Goal: Transaction & Acquisition: Purchase product/service

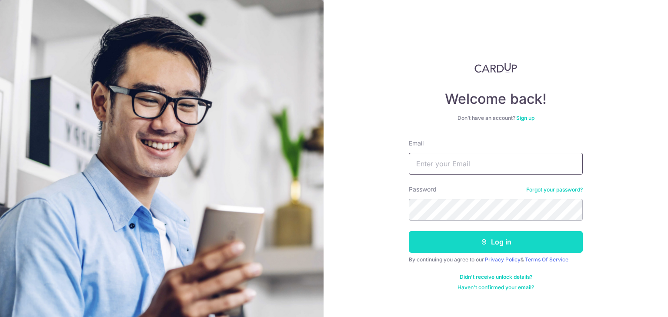
type input "vpmengg@gmail.com"
click at [510, 244] on button "Log in" at bounding box center [496, 242] width 174 height 22
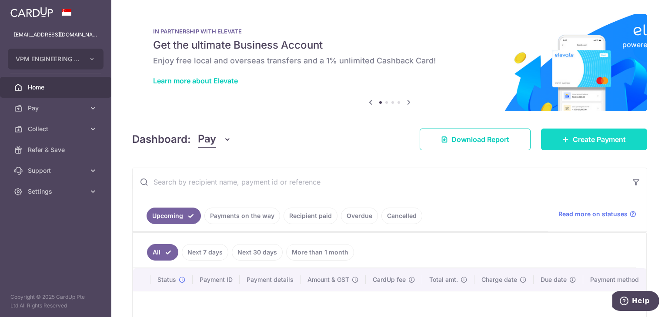
click at [572, 137] on span "Create Payment" at bounding box center [598, 139] width 53 height 10
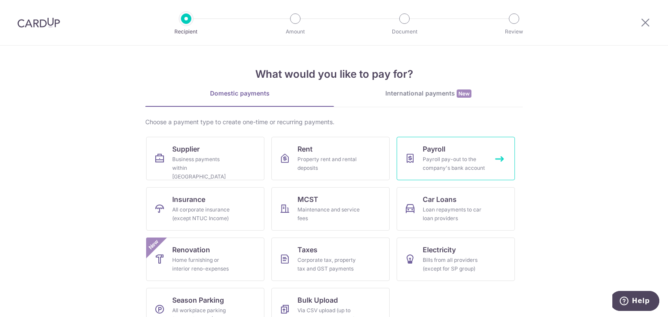
click at [446, 162] on div "Payroll pay-out to the company's bank account" at bounding box center [453, 163] width 63 height 17
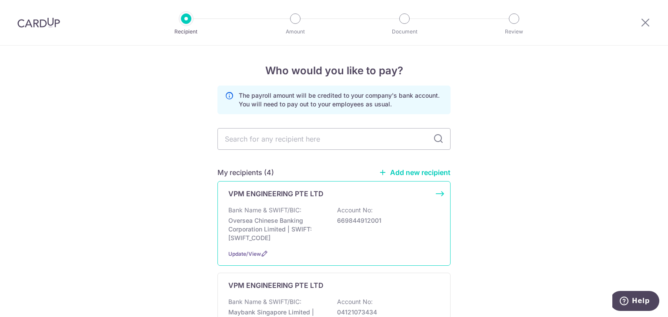
click at [277, 224] on p "Oversea Chinese Banking Corporation Limited | SWIFT: [SWIFT_CODE]" at bounding box center [276, 229] width 97 height 26
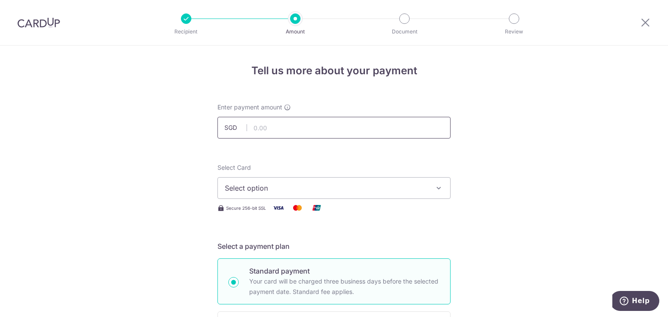
click at [263, 129] on input "text" at bounding box center [333, 128] width 233 height 22
type input "90,000.00"
click at [302, 190] on span "Select option" at bounding box center [326, 188] width 203 height 10
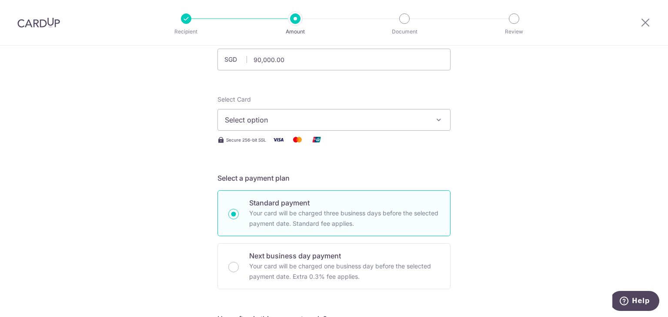
scroll to position [70, 0]
click at [387, 118] on span "Select option" at bounding box center [326, 118] width 203 height 10
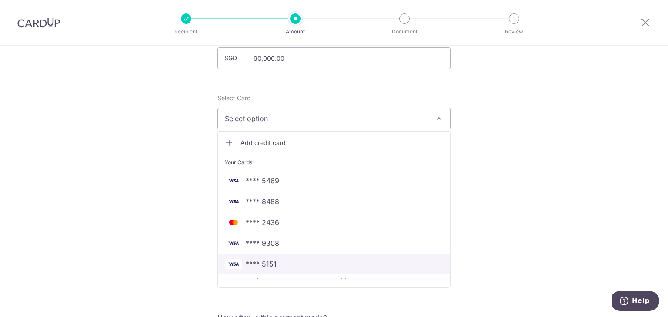
click at [275, 264] on span "**** 5151" at bounding box center [334, 264] width 218 height 10
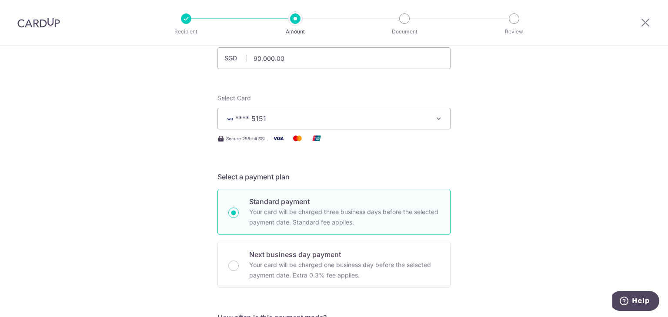
click at [230, 266] on input "Next business day payment Your card will be charged one business day before the…" at bounding box center [233, 266] width 10 height 10
radio input "true"
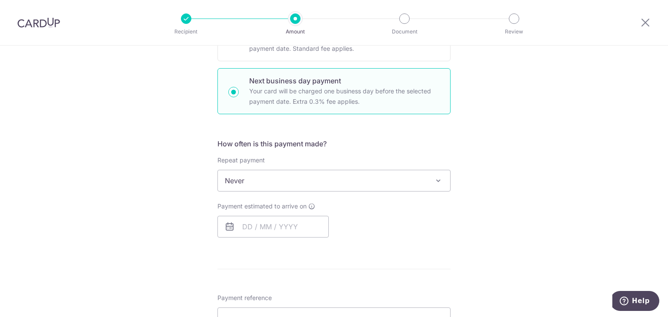
scroll to position [261, 0]
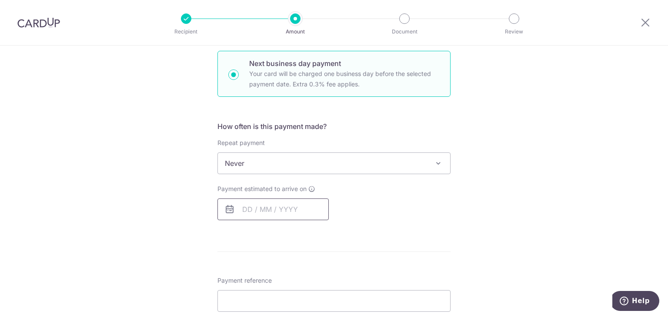
click at [273, 211] on input "text" at bounding box center [272, 210] width 111 height 22
click at [284, 289] on link "10" at bounding box center [287, 289] width 14 height 14
type input "10/09/2025"
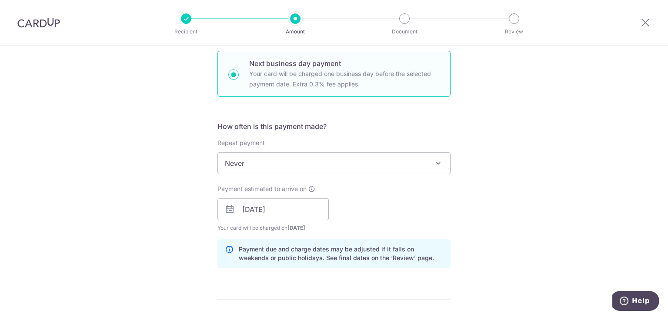
click at [532, 253] on div "Tell us more about your payment Enter payment amount SGD 90,000.00 90000.00 Sel…" at bounding box center [334, 242] width 668 height 914
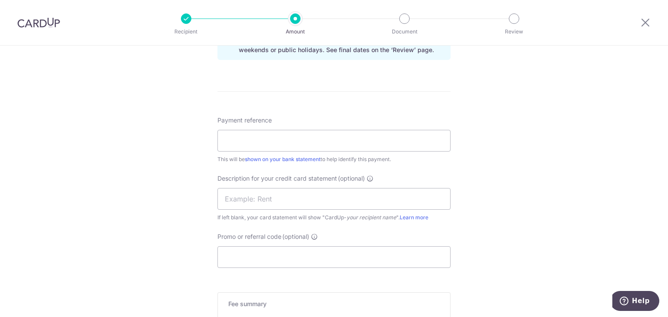
scroll to position [469, 0]
click at [336, 139] on input "Payment reference" at bounding box center [333, 141] width 233 height 22
click at [242, 140] on input "STAFF & WORKERS SALARY" at bounding box center [333, 141] width 233 height 22
type input "STAFFS & WORKERS SALARY"
click at [486, 259] on div "Tell us more about your payment Enter payment amount SGD 90,000.00 90000.00 Sel…" at bounding box center [334, 33] width 668 height 914
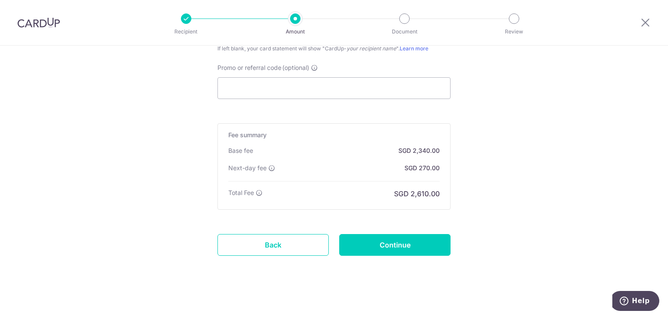
scroll to position [641, 0]
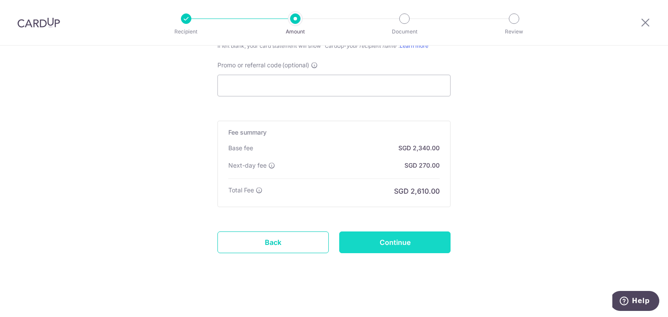
click at [412, 242] on input "Continue" at bounding box center [394, 243] width 111 height 22
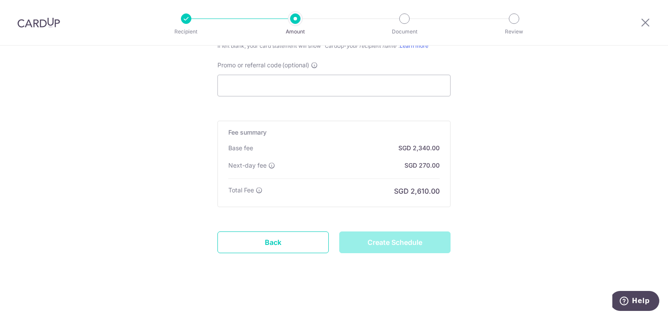
type input "Create Schedule"
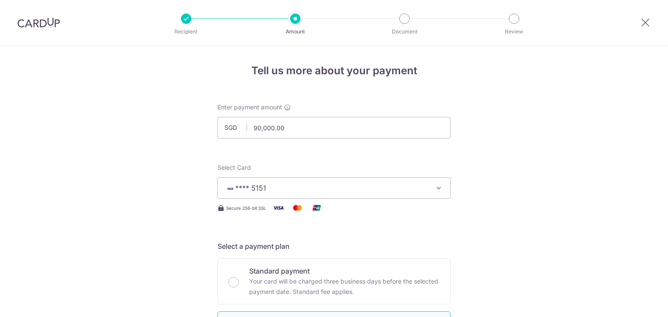
scroll to position [578, 0]
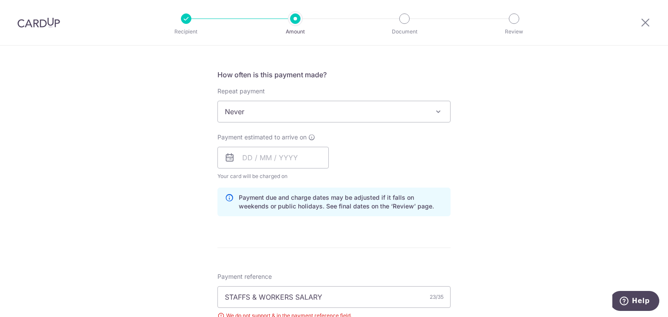
scroll to position [313, 0]
click at [297, 153] on input "text" at bounding box center [272, 157] width 111 height 22
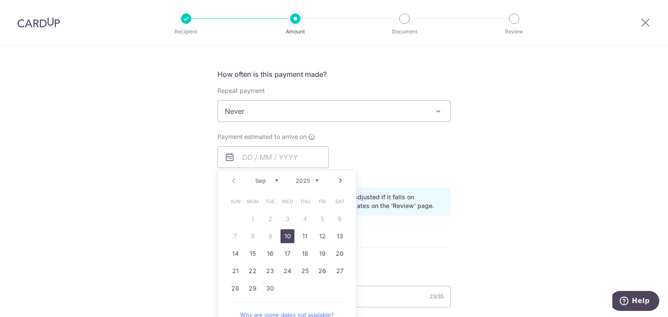
click at [284, 238] on link "10" at bounding box center [287, 237] width 14 height 14
type input "10/09/2025"
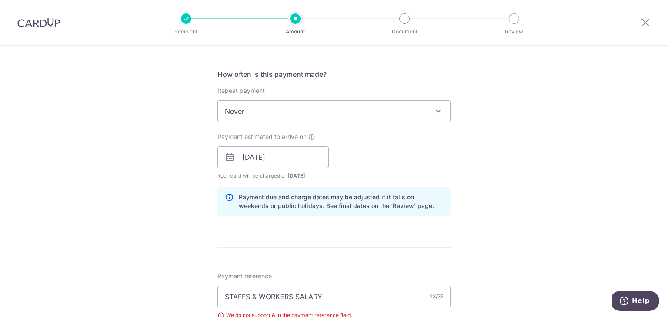
click at [522, 195] on div "Tell us more about your payment Enter payment amount SGD 90,000.00 90000.00 Sel…" at bounding box center [334, 196] width 668 height 926
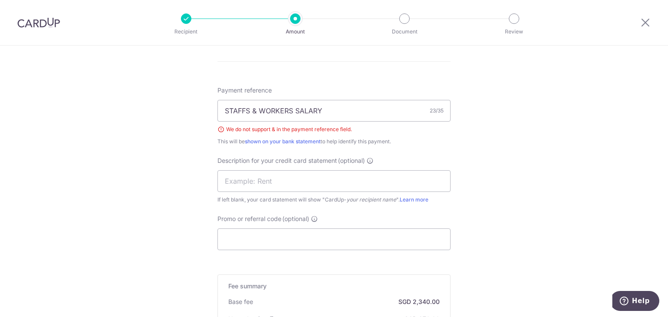
scroll to position [504, 0]
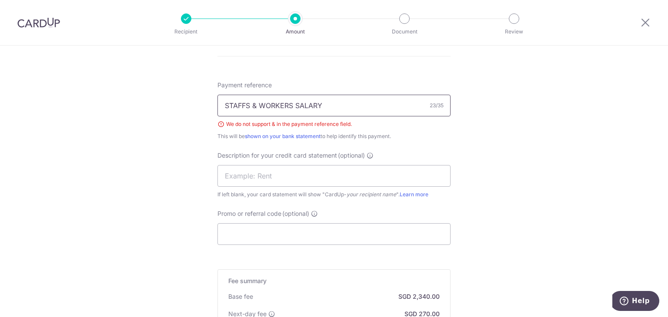
click at [256, 105] on input "STAFFS & WORKERS SALARY" at bounding box center [333, 106] width 233 height 22
type input "[PERSON_NAME]"
click at [176, 201] on div "Tell us more about your payment Enter payment amount SGD 90,000.00 90000.00 Sel…" at bounding box center [334, 4] width 668 height 926
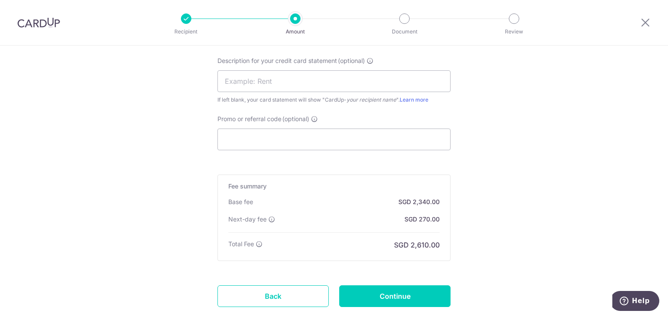
scroll to position [653, 0]
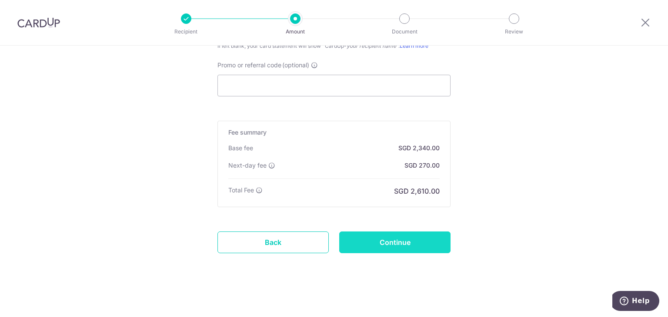
click at [393, 237] on input "Continue" at bounding box center [394, 243] width 111 height 22
type input "Create Schedule"
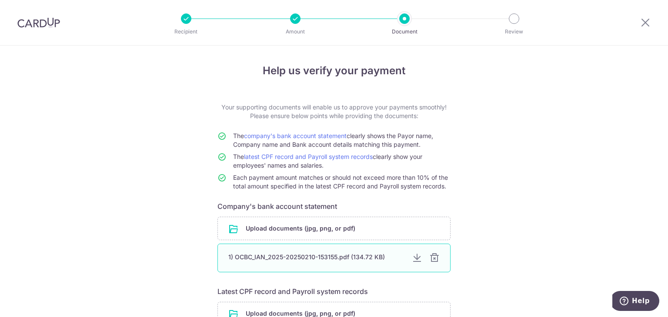
click at [432, 259] on div at bounding box center [434, 258] width 10 height 10
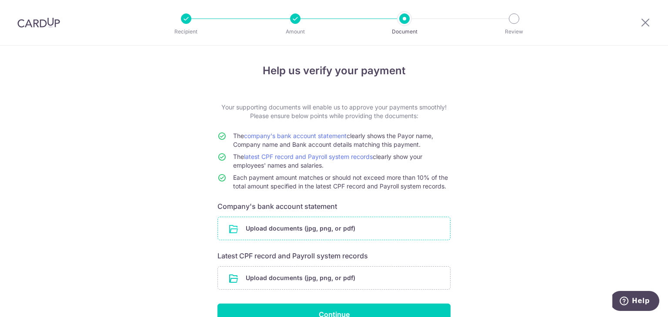
click at [344, 227] on input "file" at bounding box center [334, 228] width 232 height 23
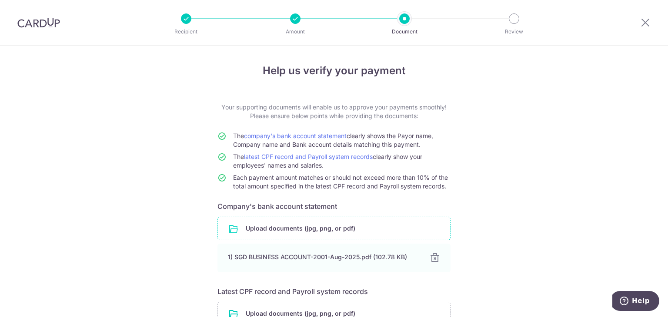
click at [520, 233] on div "Help us verify your payment Your supporting documents will enable us to approve…" at bounding box center [334, 224] width 668 height 356
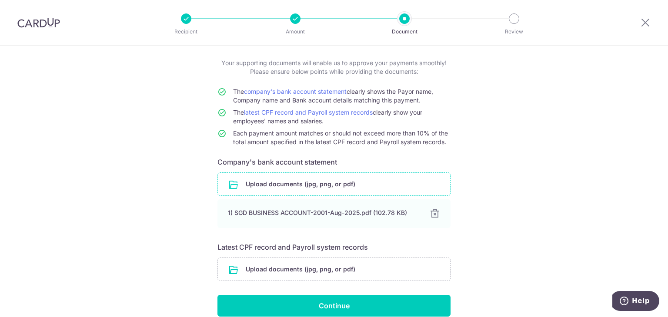
scroll to position [84, 0]
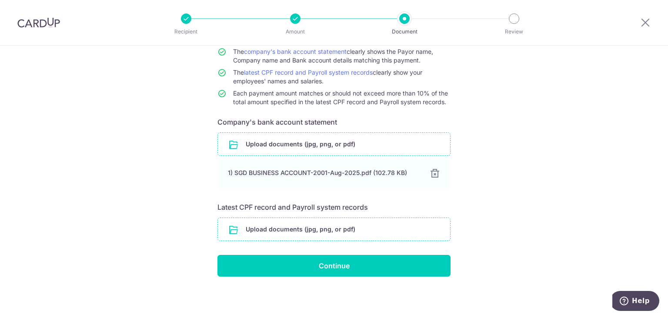
click at [339, 228] on input "file" at bounding box center [334, 229] width 232 height 23
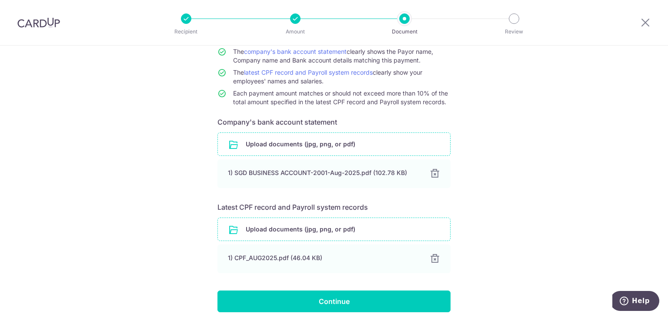
click at [351, 228] on input "file" at bounding box center [334, 229] width 232 height 23
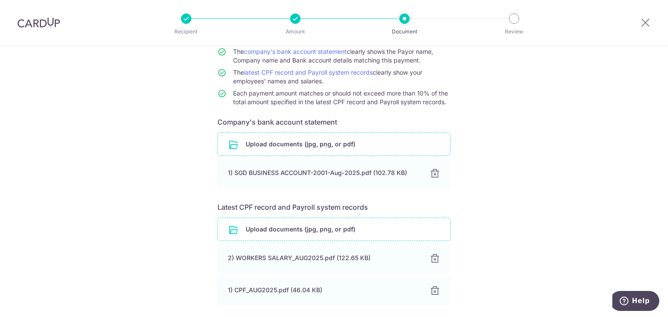
click at [534, 257] on div "Help us verify your payment Your supporting documents will enable us to approve…" at bounding box center [334, 173] width 668 height 424
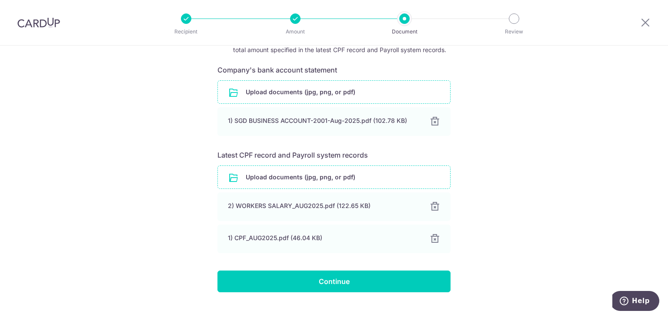
scroll to position [152, 0]
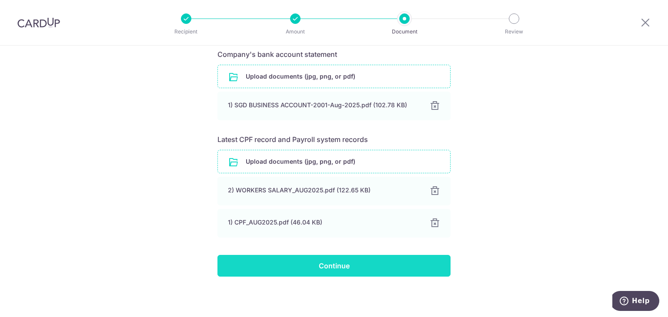
click at [322, 270] on input "Continue" at bounding box center [333, 266] width 233 height 22
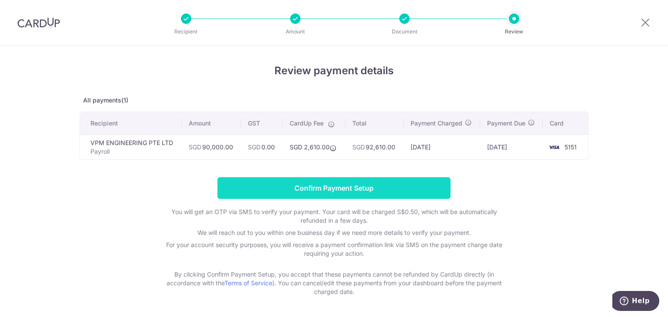
click at [353, 188] on input "Confirm Payment Setup" at bounding box center [333, 188] width 233 height 22
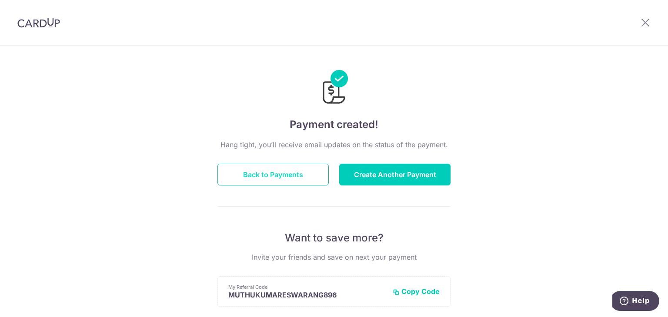
click at [269, 176] on button "Back to Payments" at bounding box center [272, 175] width 111 height 22
